Goal: Information Seeking & Learning: Learn about a topic

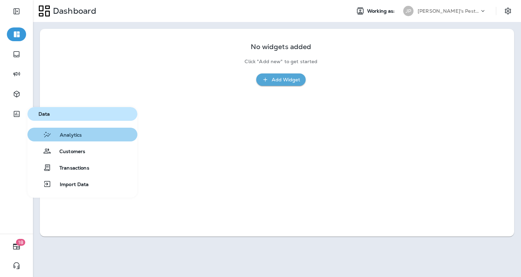
click at [71, 132] on span "Analytics" at bounding box center [67, 135] width 30 height 7
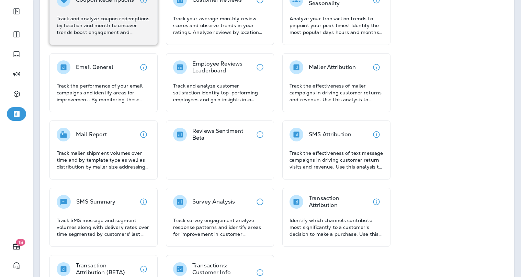
scroll to position [119, 0]
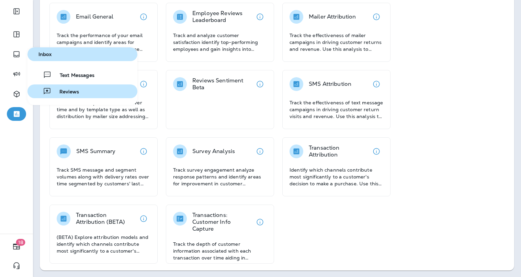
click at [64, 91] on span "Reviews" at bounding box center [65, 92] width 28 height 7
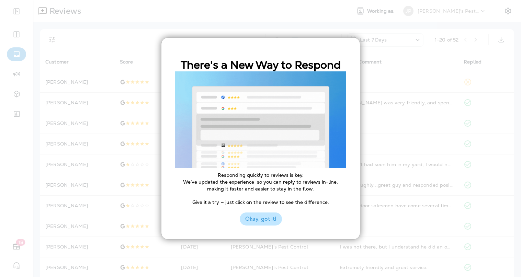
click at [258, 220] on button "Okay, got it!" at bounding box center [261, 219] width 42 height 13
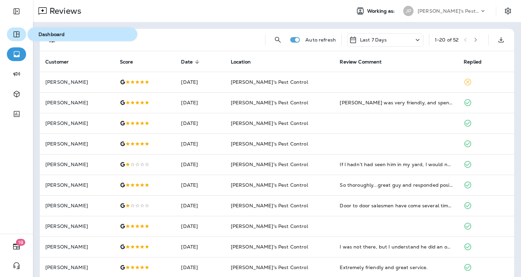
click at [18, 34] on icon "button" at bounding box center [16, 34] width 8 height 8
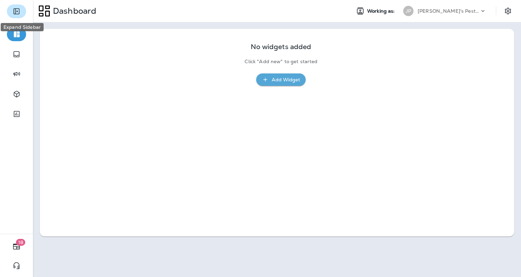
click at [18, 12] on icon "Expand Sidebar" at bounding box center [16, 11] width 8 height 8
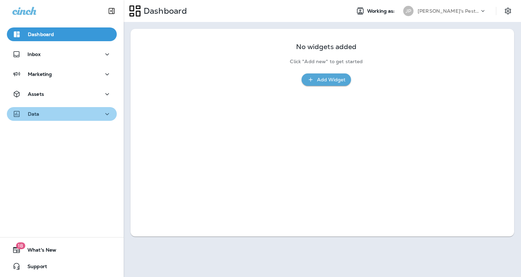
click at [39, 118] on div "Data" at bounding box center [61, 114] width 99 height 9
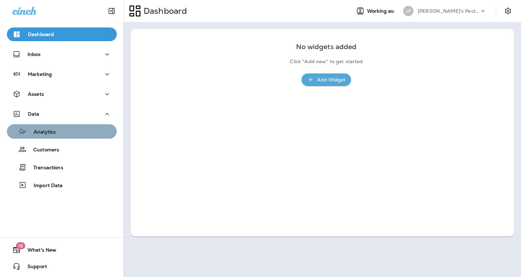
click at [41, 131] on p "Analytics" at bounding box center [41, 132] width 29 height 7
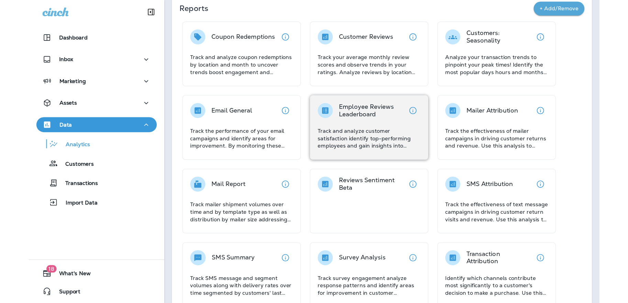
scroll to position [46, 0]
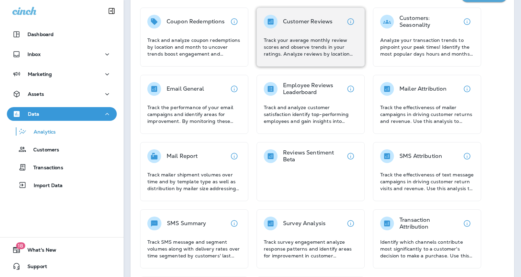
click at [316, 35] on div "Customer Reviews Track your average monthly review scores and observe trends in…" at bounding box center [311, 36] width 94 height 43
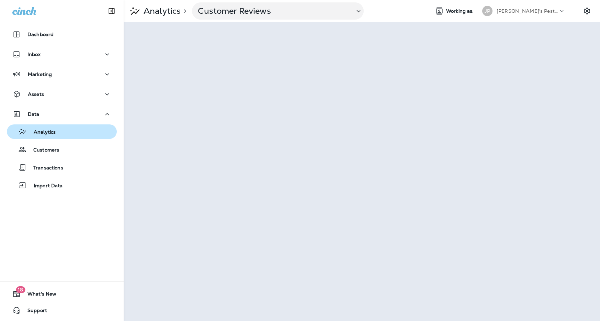
click at [45, 134] on p "Analytics" at bounding box center [41, 132] width 29 height 7
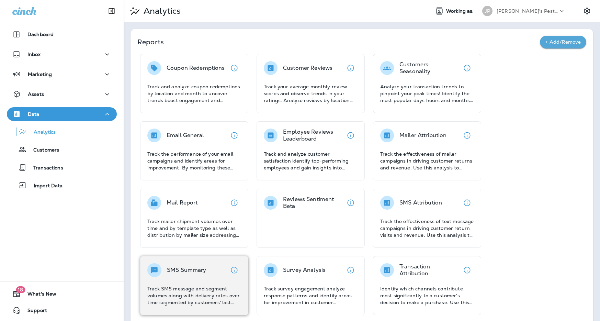
click at [200, 261] on div "SMS Summary Track SMS message and segment volumes along with delivery rates ove…" at bounding box center [194, 285] width 108 height 59
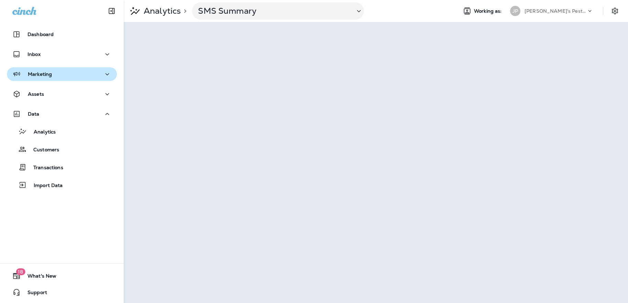
click at [41, 76] on p "Marketing" at bounding box center [40, 73] width 24 height 5
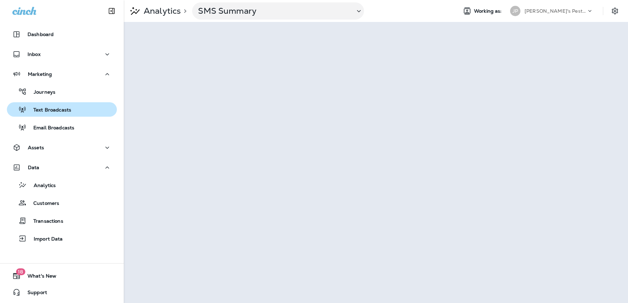
click at [42, 111] on p "Text Broadcasts" at bounding box center [48, 110] width 45 height 7
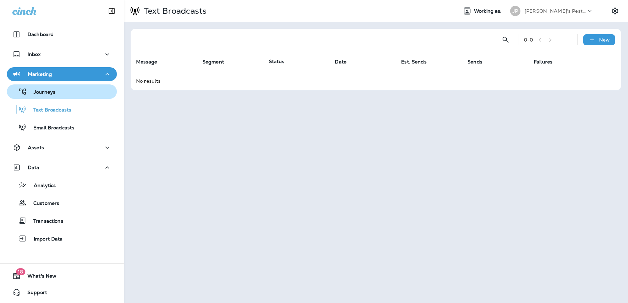
click at [44, 91] on p "Journeys" at bounding box center [41, 92] width 29 height 7
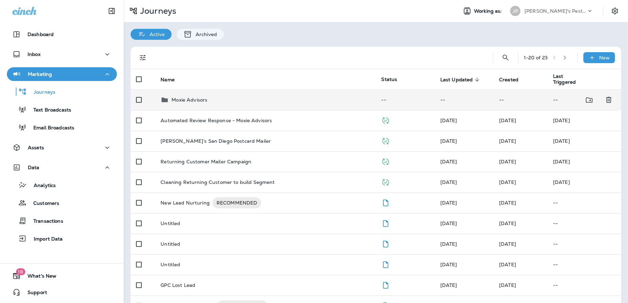
click at [183, 98] on p "Moxie Advisors" at bounding box center [189, 99] width 36 height 5
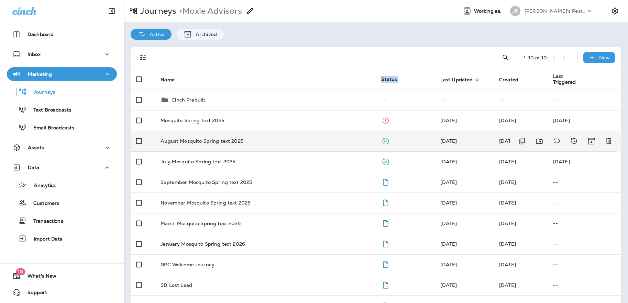
click at [189, 138] on p "August Mosquito Spring text 2025" at bounding box center [201, 140] width 82 height 5
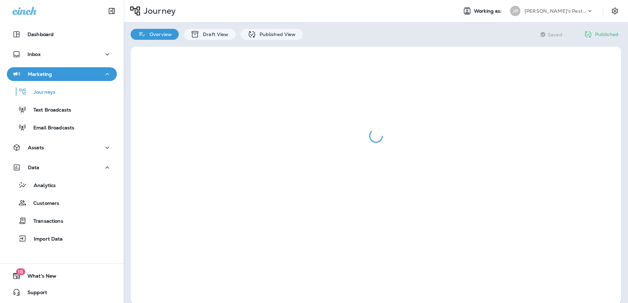
click at [189, 138] on div at bounding box center [376, 136] width 490 height 179
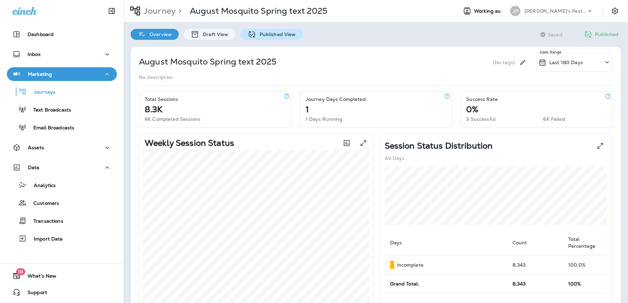
click at [258, 35] on p "Published View" at bounding box center [276, 34] width 40 height 5
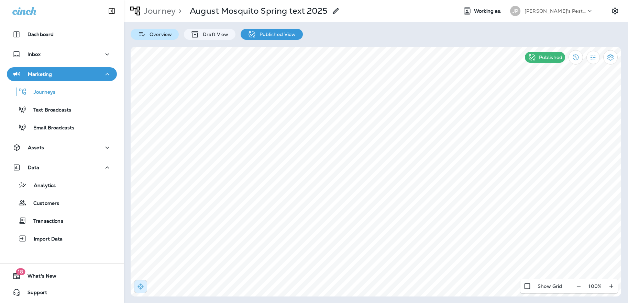
click at [160, 35] on p "Overview" at bounding box center [159, 34] width 26 height 5
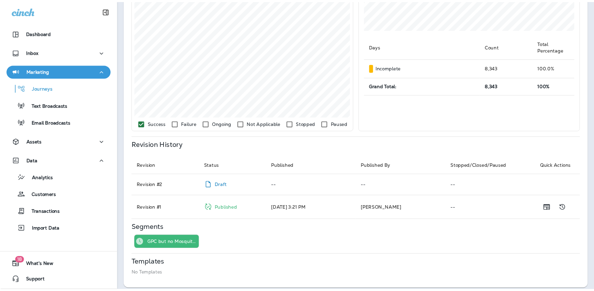
scroll to position [200, 0]
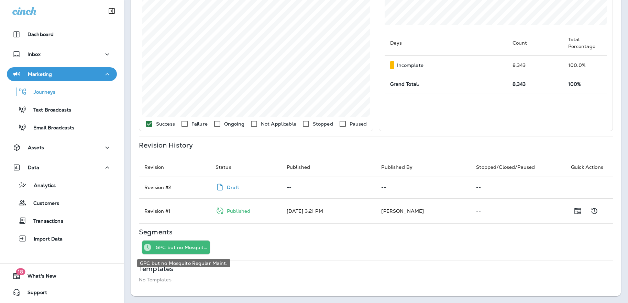
click at [185, 247] on p "GPC but no Mosquito Regular Maint." at bounding box center [182, 247] width 52 height 5
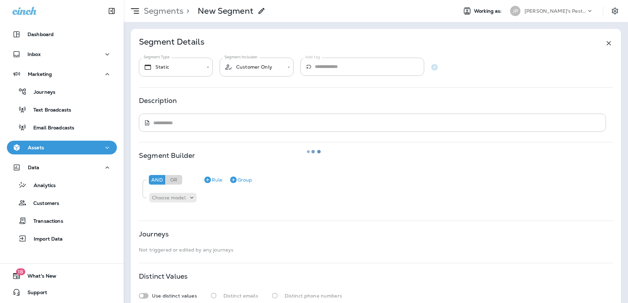
type input "**********"
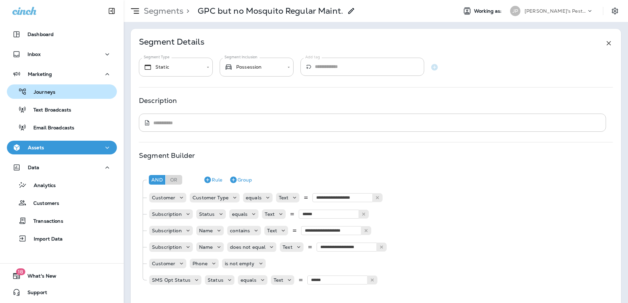
click at [45, 90] on p "Journeys" at bounding box center [41, 92] width 29 height 7
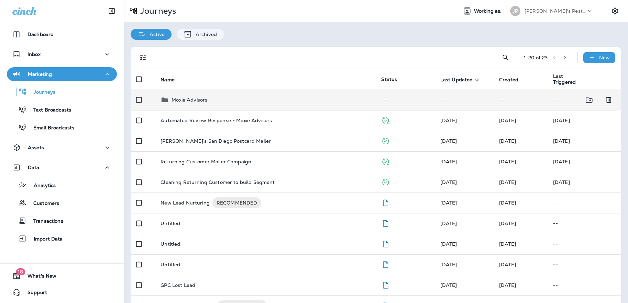
click at [194, 99] on p "Moxie Advisors" at bounding box center [189, 99] width 36 height 5
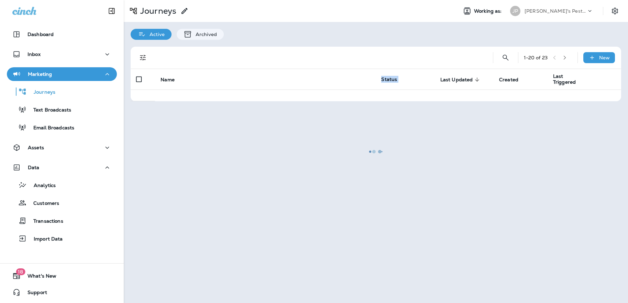
click at [194, 99] on div at bounding box center [375, 152] width 503 height 302
